Goal: Check status: Check status

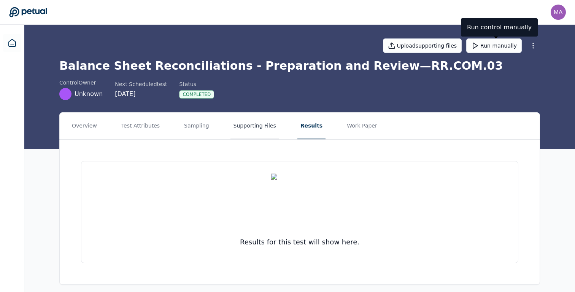
click at [266, 128] on button "Supporting Files" at bounding box center [255, 126] width 49 height 27
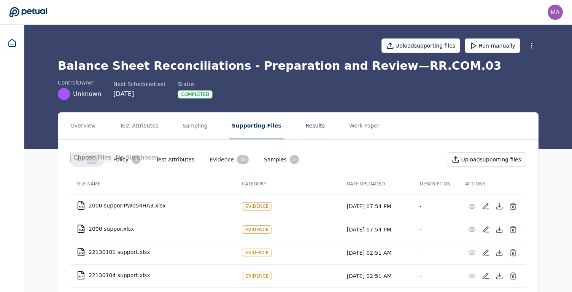
click at [303, 127] on button "Results" at bounding box center [316, 126] width 26 height 27
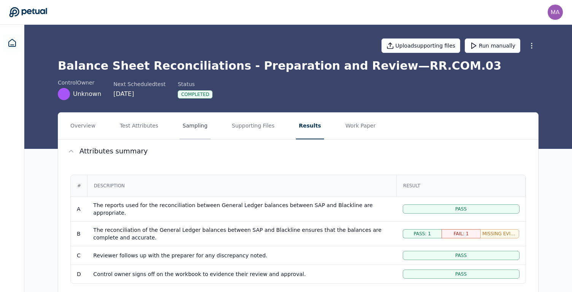
click at [187, 134] on button "Sampling" at bounding box center [195, 126] width 31 height 27
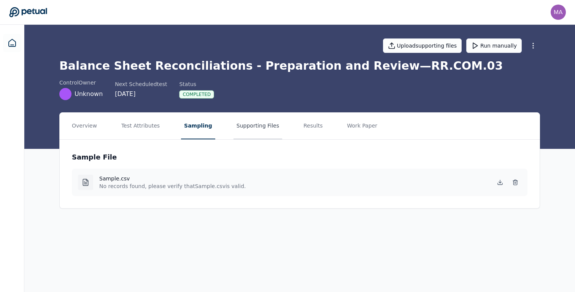
click at [242, 126] on button "Supporting Files" at bounding box center [258, 126] width 49 height 27
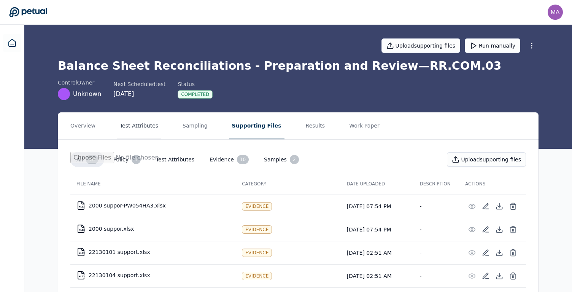
click at [145, 131] on button "Test Attributes" at bounding box center [139, 126] width 45 height 27
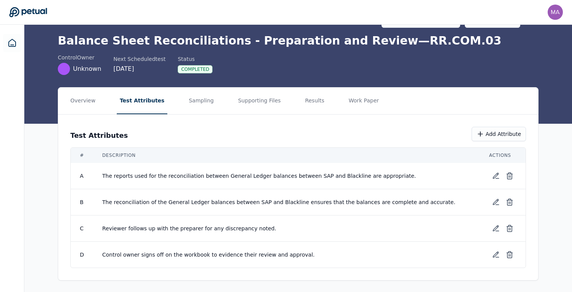
scroll to position [26, 0]
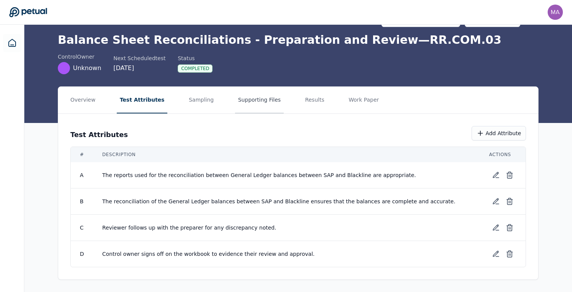
click at [252, 102] on button "Supporting Files" at bounding box center [259, 100] width 49 height 27
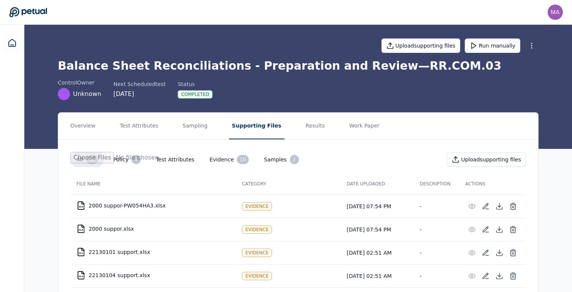
click at [224, 157] on button "Evidence 10" at bounding box center [229, 159] width 51 height 15
click at [303, 128] on button "Results" at bounding box center [316, 126] width 26 height 27
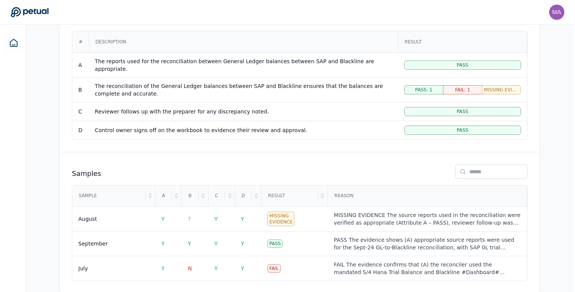
scroll to position [151, 0]
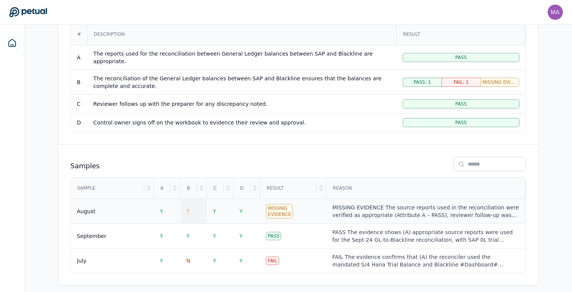
click at [187, 208] on span "?" at bounding box center [187, 211] width 3 height 6
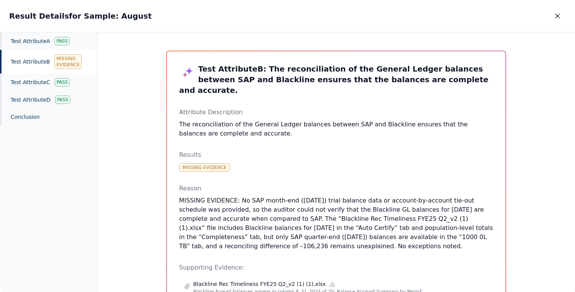
click at [360, 201] on p "MISSING EVIDENCE: No SAP month-end ([DATE]) trial balance data or account-by-ac…" at bounding box center [336, 223] width 314 height 55
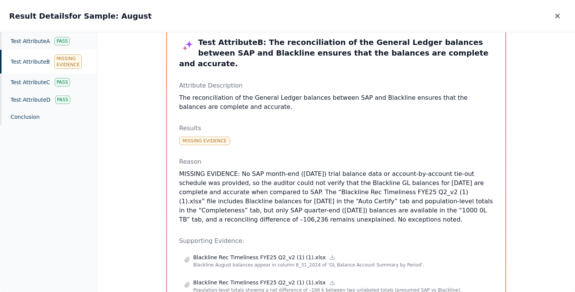
scroll to position [23, 0]
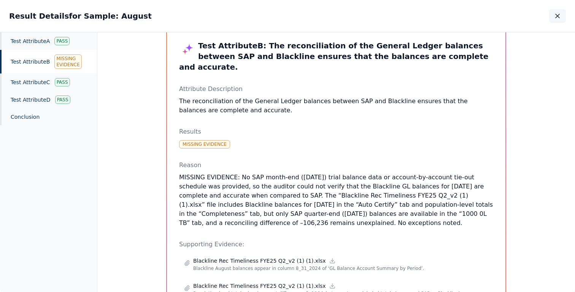
click at [557, 18] on icon "button" at bounding box center [558, 16] width 8 height 8
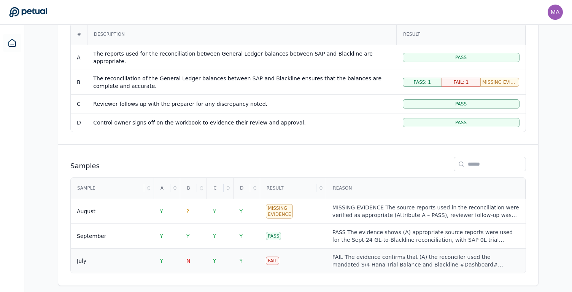
click at [391, 255] on div "FAIL The evidence confirms that (A) the reconciler used the mandated S/4 Hana T…" at bounding box center [426, 260] width 187 height 15
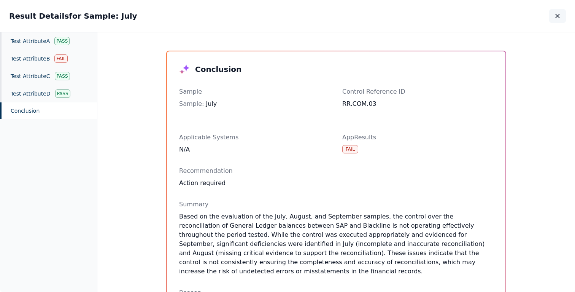
click at [555, 15] on icon "button" at bounding box center [558, 16] width 8 height 8
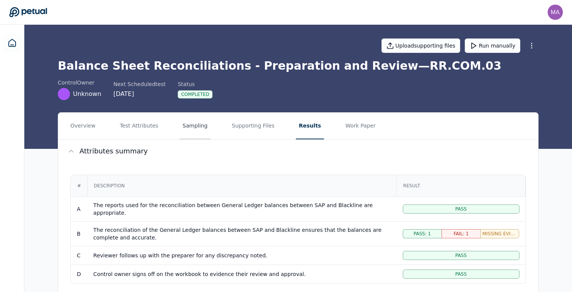
click at [182, 126] on button "Sampling" at bounding box center [195, 126] width 31 height 27
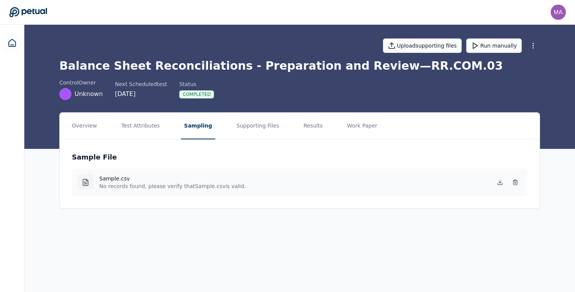
click at [114, 179] on h4 "Sample.csv" at bounding box center [172, 179] width 147 height 8
click at [91, 182] on div at bounding box center [85, 182] width 15 height 15
click at [90, 182] on div at bounding box center [85, 182] width 15 height 15
click at [500, 181] on icon at bounding box center [500, 181] width 0 height 3
click at [515, 181] on icon at bounding box center [516, 182] width 6 height 6
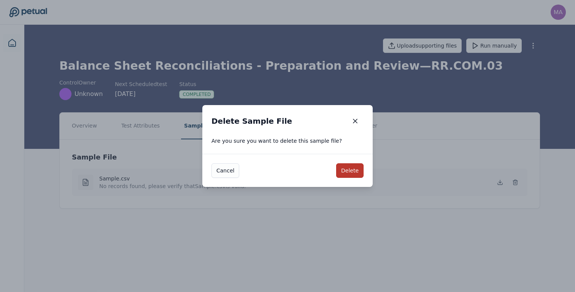
click at [353, 174] on button "Delete" at bounding box center [349, 170] width 27 height 14
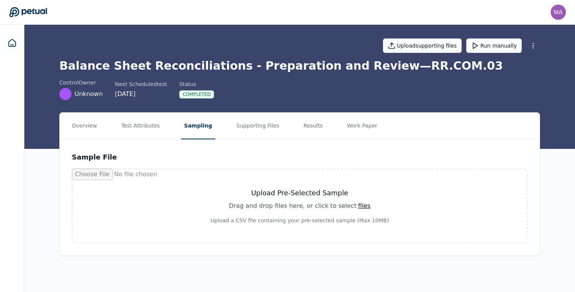
click at [358, 206] on div "files" at bounding box center [364, 205] width 13 height 9
click at [358, 204] on div "files" at bounding box center [364, 205] width 13 height 9
type input "**********"
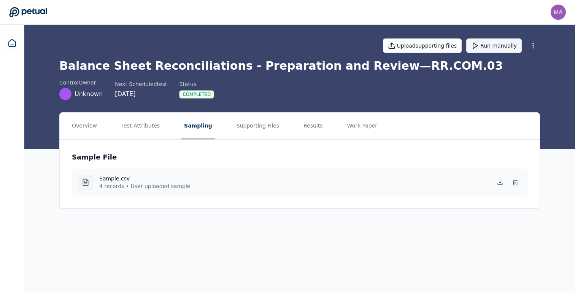
click at [485, 47] on button "Run manually" at bounding box center [495, 45] width 56 height 14
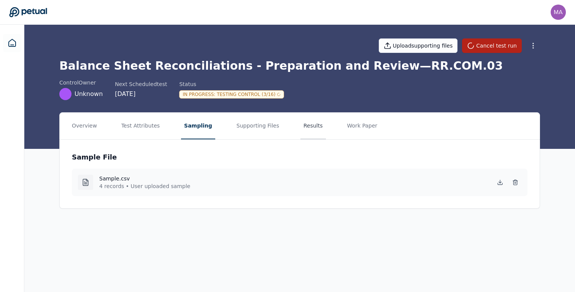
click at [301, 128] on button "Results" at bounding box center [314, 126] width 26 height 27
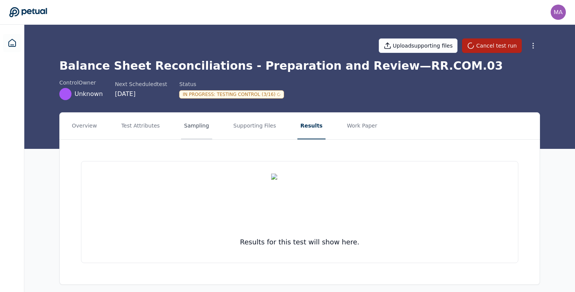
click at [196, 126] on button "Sampling" at bounding box center [196, 126] width 31 height 27
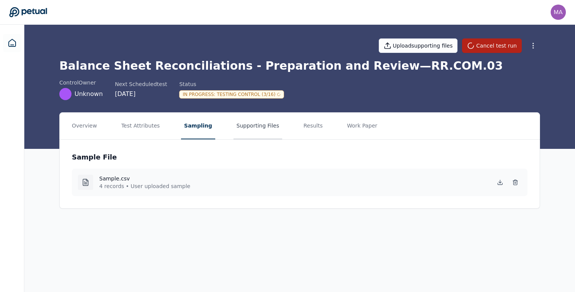
click at [244, 134] on button "Supporting Files" at bounding box center [258, 126] width 49 height 27
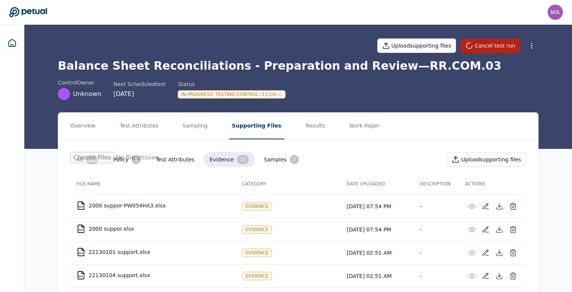
click at [275, 156] on button "Samples 2" at bounding box center [281, 159] width 47 height 15
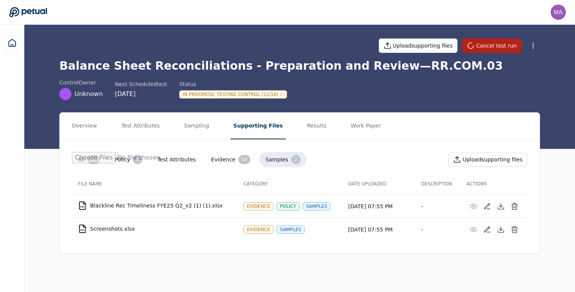
click at [224, 160] on button "Evidence 10" at bounding box center [230, 159] width 51 height 15
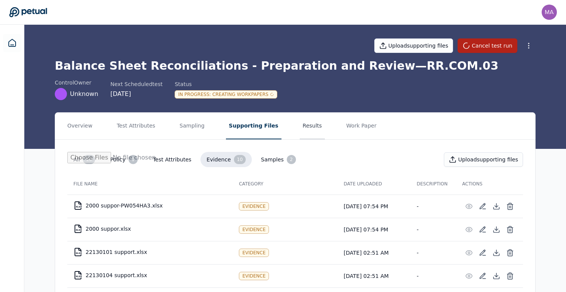
click at [306, 133] on button "Results" at bounding box center [313, 126] width 26 height 27
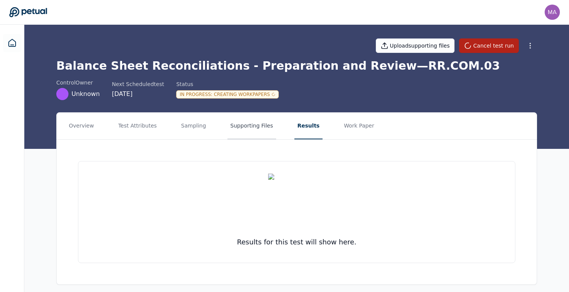
click at [254, 127] on button "Supporting Files" at bounding box center [252, 126] width 49 height 27
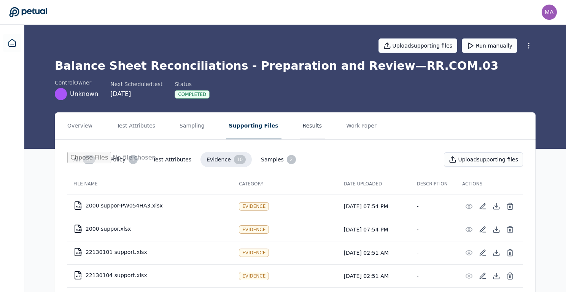
click at [300, 128] on button "Results" at bounding box center [313, 126] width 26 height 27
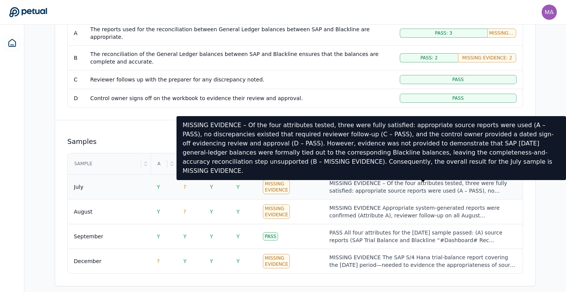
scroll to position [176, 0]
